Goal: Find specific page/section: Find specific page/section

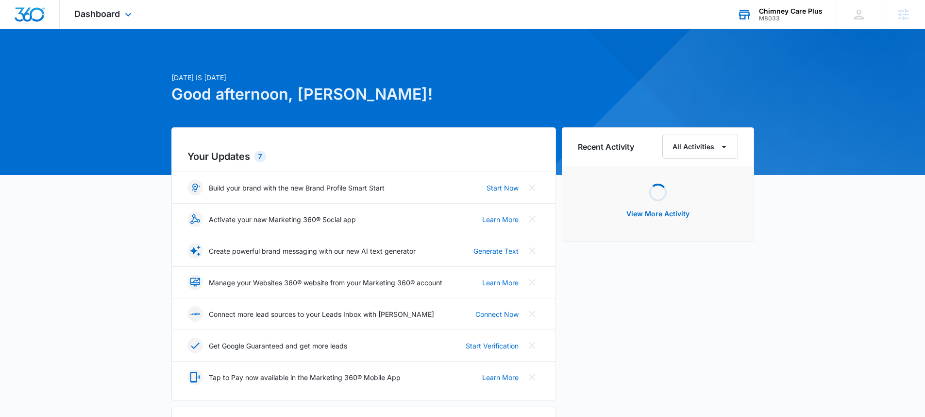
click at [791, 10] on div "Chimney Care Plus" at bounding box center [791, 11] width 64 height 8
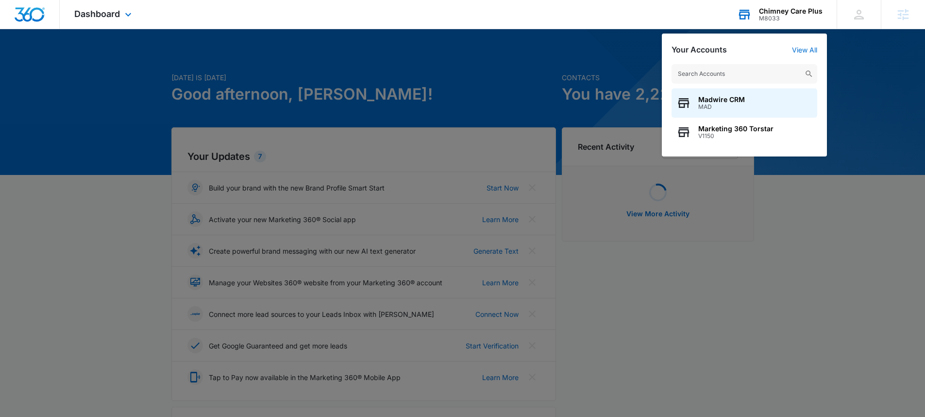
click at [771, 65] on input "text" at bounding box center [744, 73] width 146 height 19
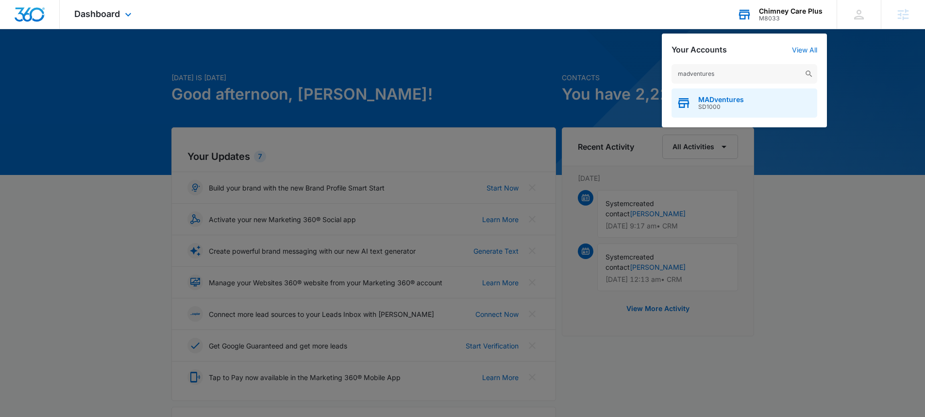
type input "madventures"
click at [740, 95] on div "MADventures SD1000" at bounding box center [744, 102] width 146 height 29
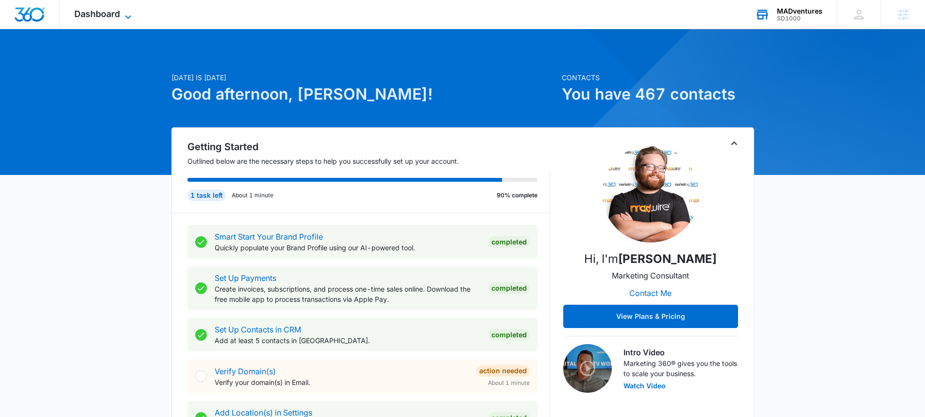
click at [109, 18] on span "Dashboard" at bounding box center [97, 14] width 46 height 10
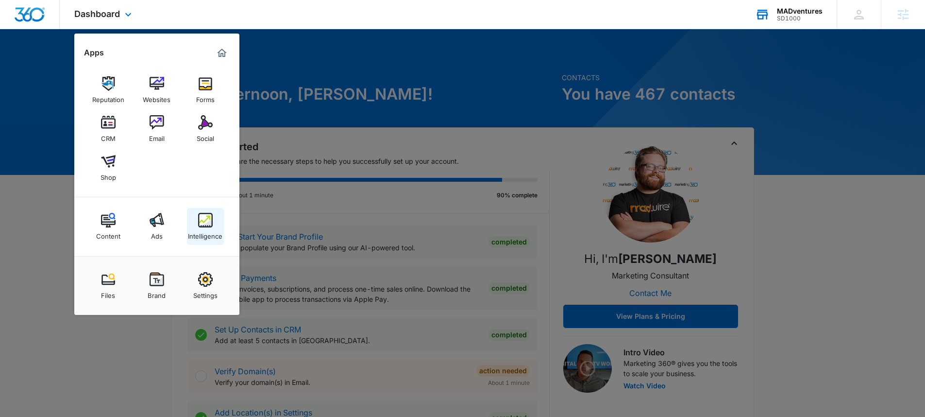
click at [199, 222] on img at bounding box center [205, 220] width 15 height 15
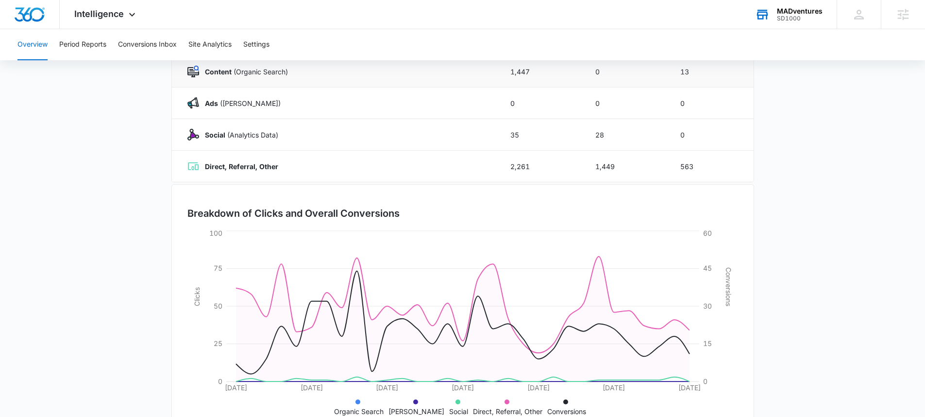
scroll to position [161, 0]
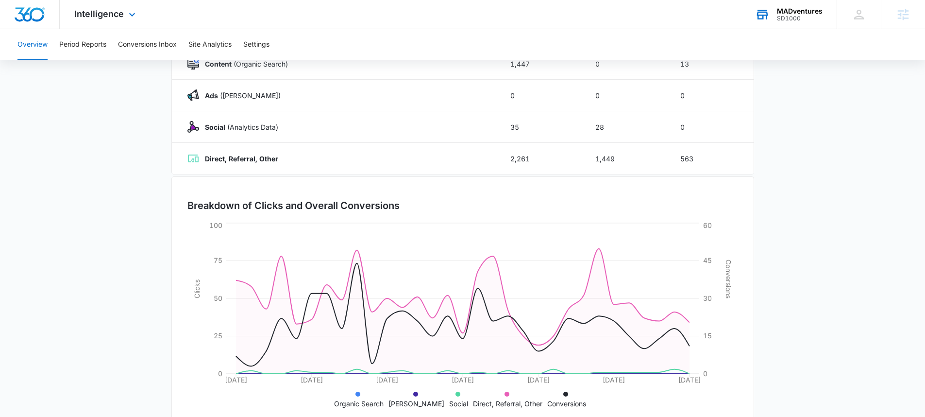
click at [119, 25] on div "Intelligence Apps Reputation Websites Forms CRM Email Social Shop Content Ads I…" at bounding box center [106, 14] width 93 height 29
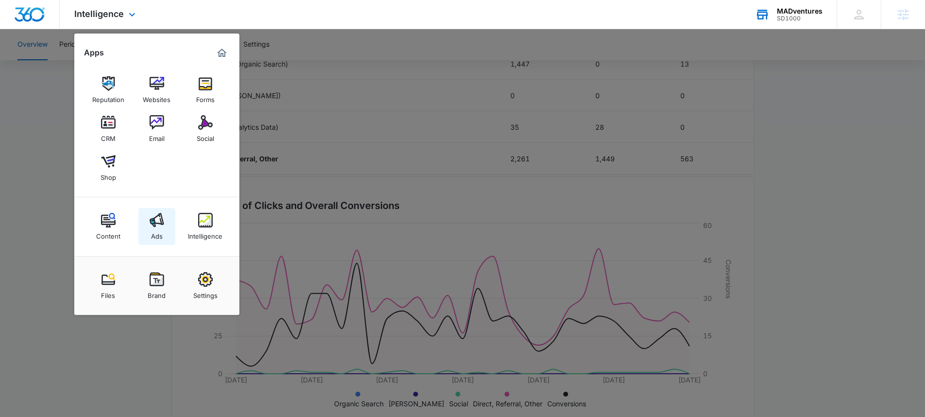
click at [152, 220] on img at bounding box center [157, 220] width 15 height 15
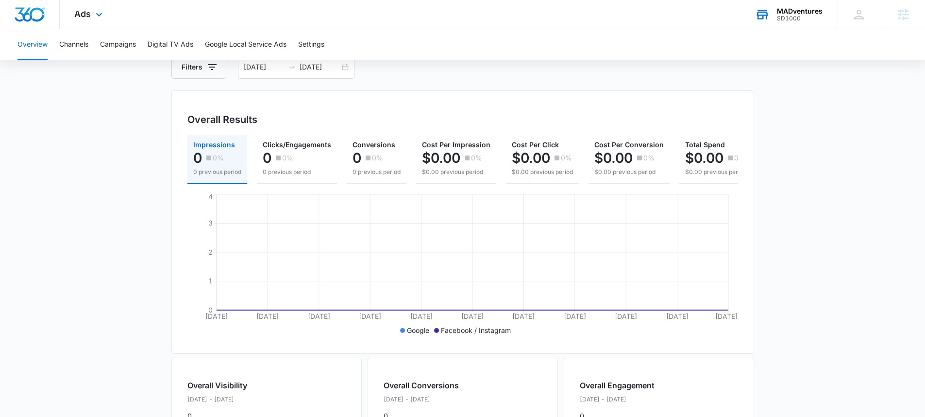
scroll to position [58, 0]
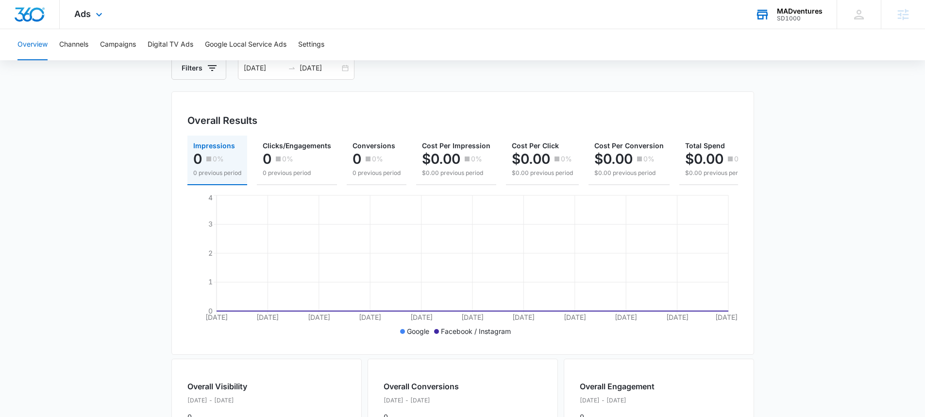
click at [90, 24] on div "Ads Apps Reputation Websites Forms CRM Email Social Shop Content Ads Intelligen…" at bounding box center [90, 14] width 60 height 29
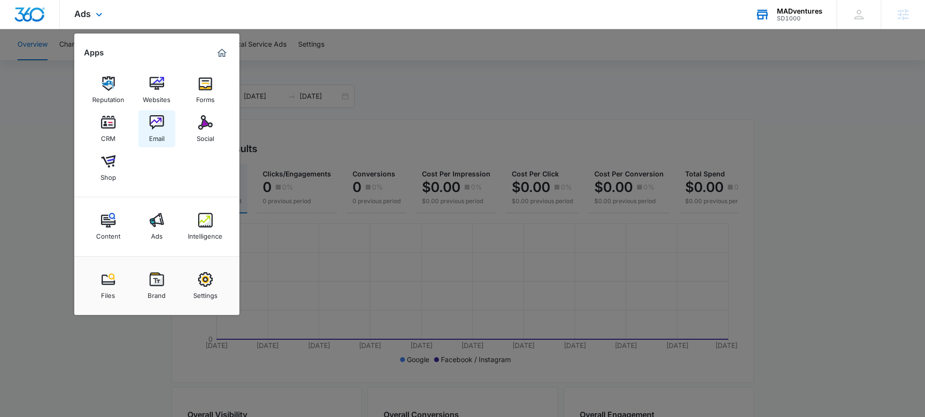
scroll to position [0, 0]
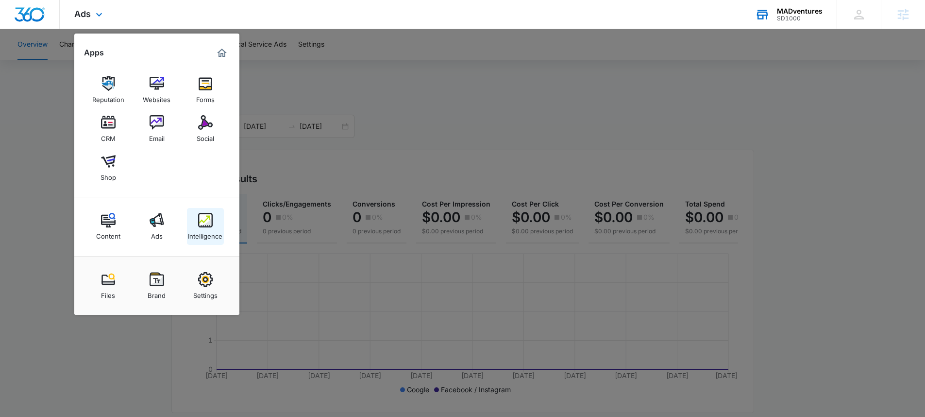
click at [211, 228] on div "Intelligence" at bounding box center [205, 233] width 34 height 13
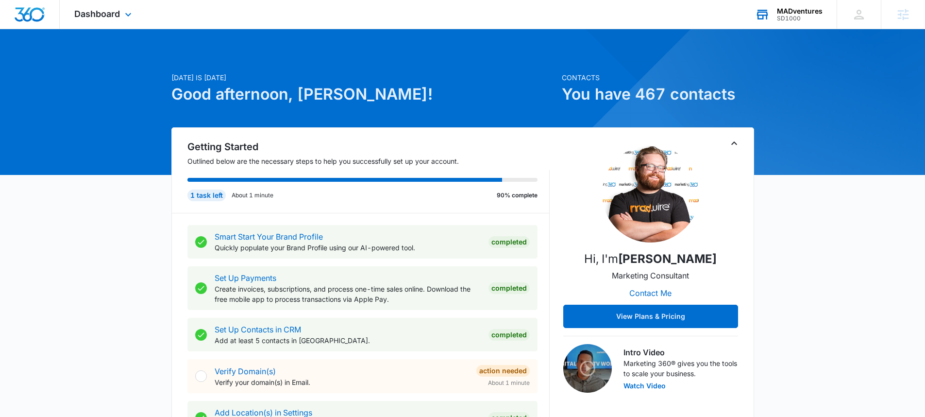
click at [809, 15] on div "SD1000" at bounding box center [800, 18] width 46 height 7
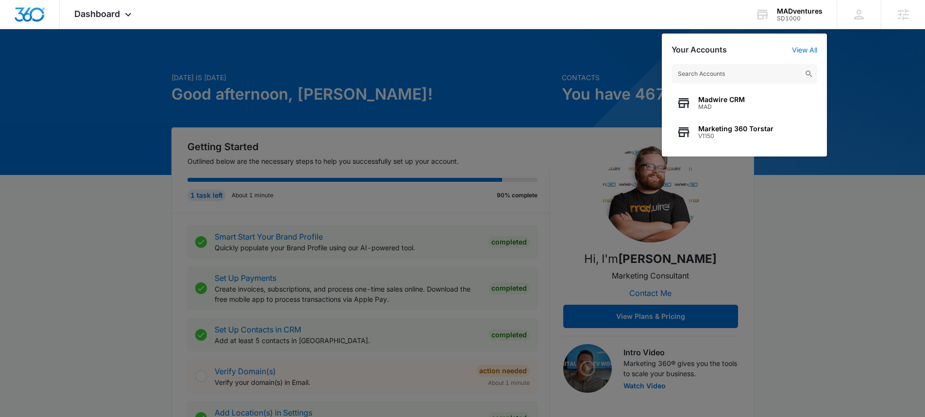
type input "M15846"
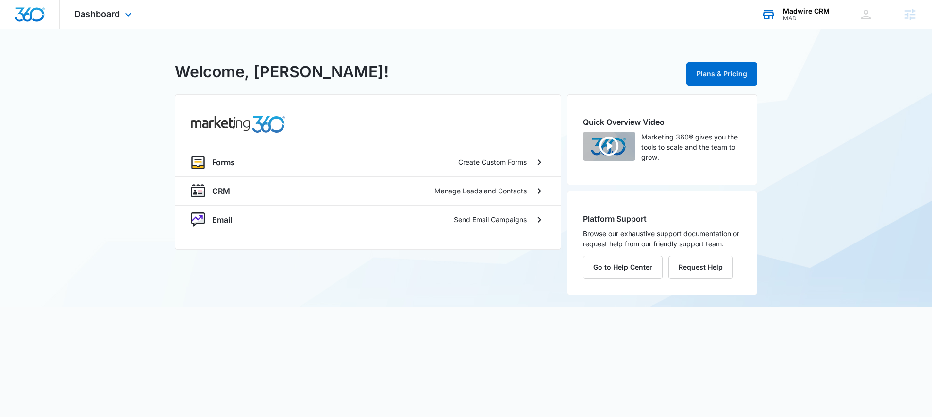
click at [801, 15] on div "MAD" at bounding box center [806, 18] width 47 height 7
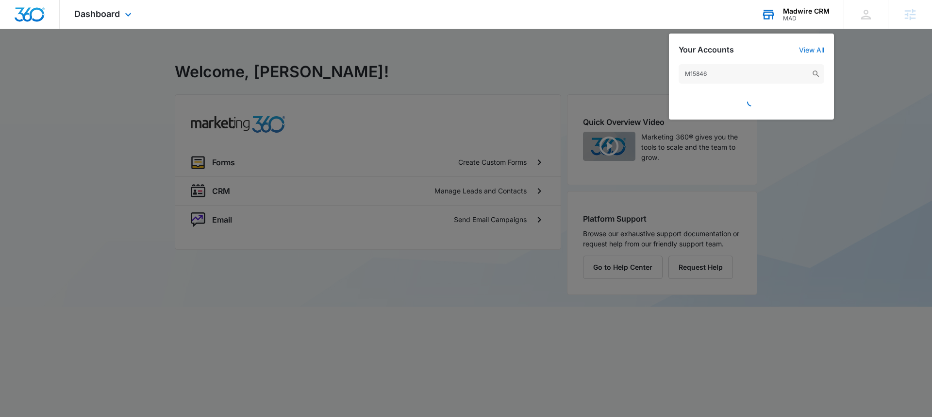
click at [734, 76] on input "M15846" at bounding box center [752, 73] width 146 height 19
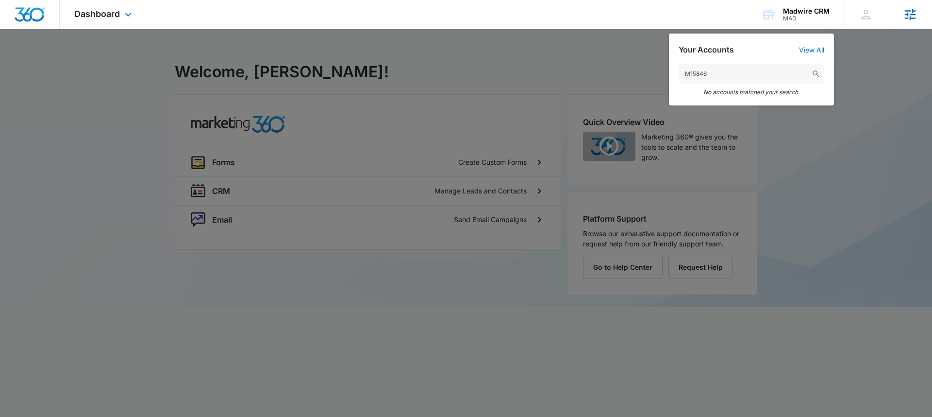
type input "M15846"
click at [909, 17] on icon at bounding box center [910, 14] width 11 height 11
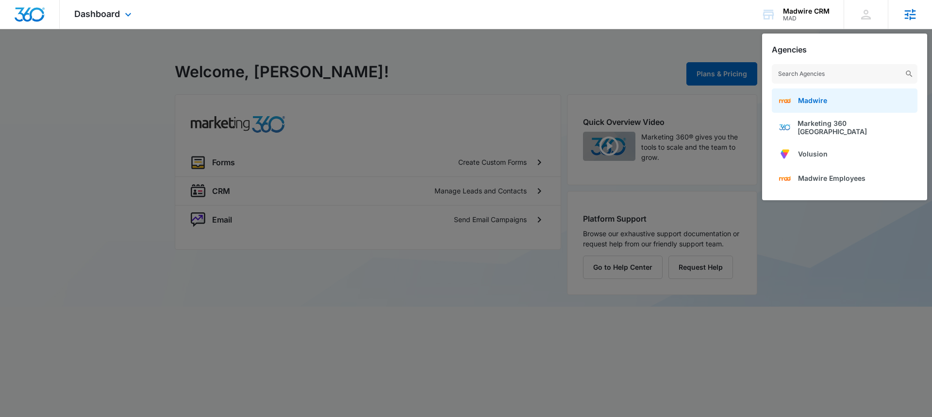
click at [831, 99] on link "Madwire" at bounding box center [845, 100] width 146 height 24
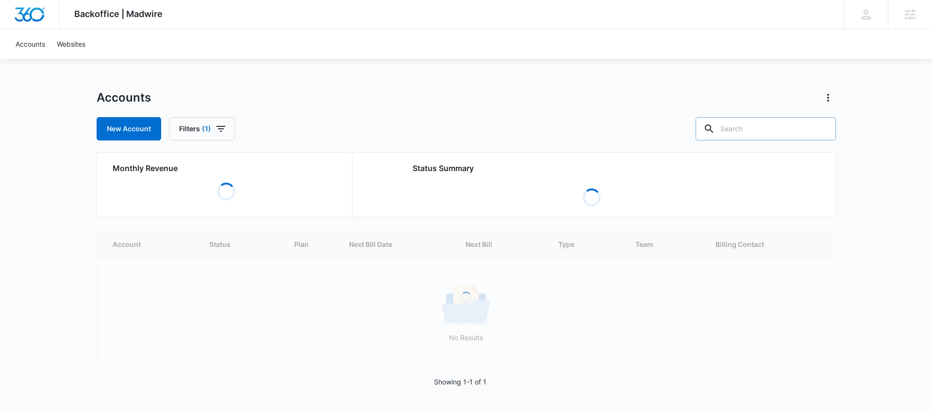
click at [756, 125] on input "text" at bounding box center [766, 128] width 140 height 23
paste input "M15846"
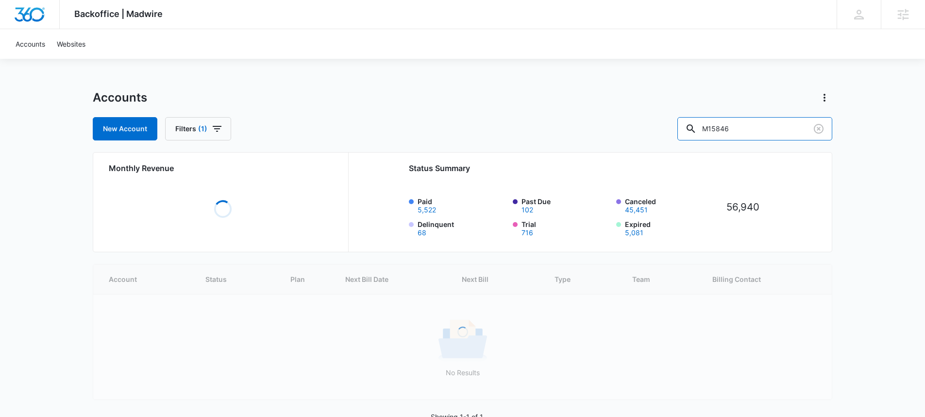
type input "M15846"
click at [638, 109] on div "Accounts New Account Filters (1) M15846" at bounding box center [462, 115] width 739 height 50
click at [777, 132] on input "M15846" at bounding box center [754, 128] width 155 height 23
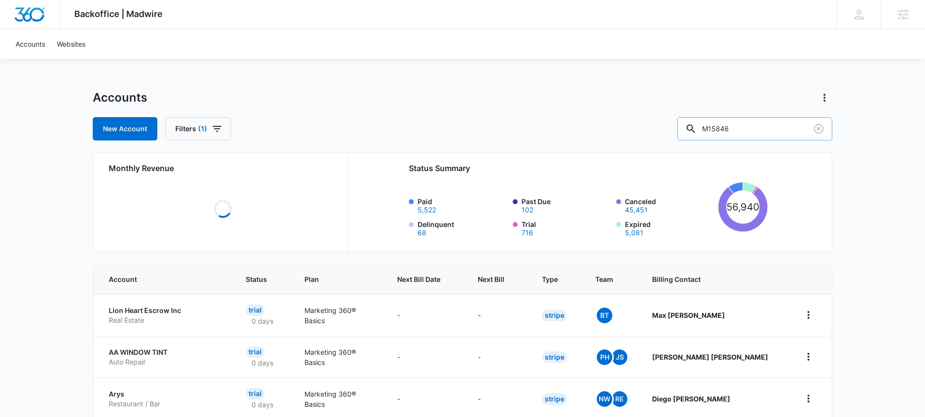
click at [774, 128] on input "M15846" at bounding box center [754, 128] width 155 height 23
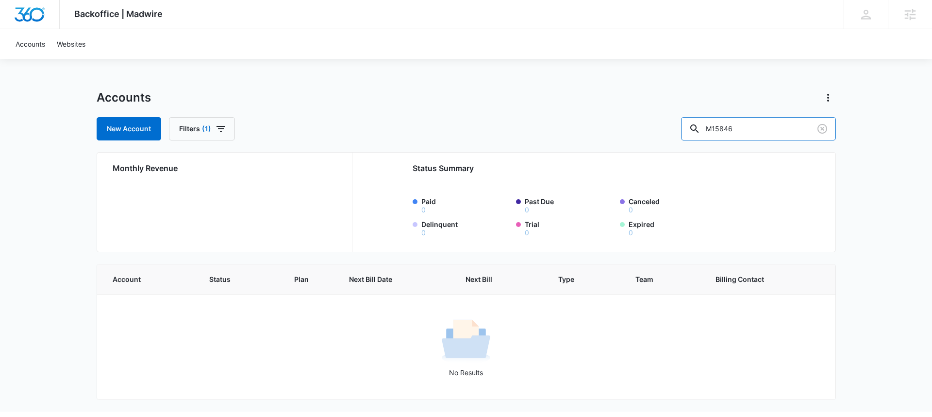
drag, startPoint x: 777, startPoint y: 131, endPoint x: 699, endPoint y: 122, distance: 78.6
click at [699, 122] on div "New Account Filters (1) M15846" at bounding box center [466, 128] width 739 height 23
